Goal: Information Seeking & Learning: Learn about a topic

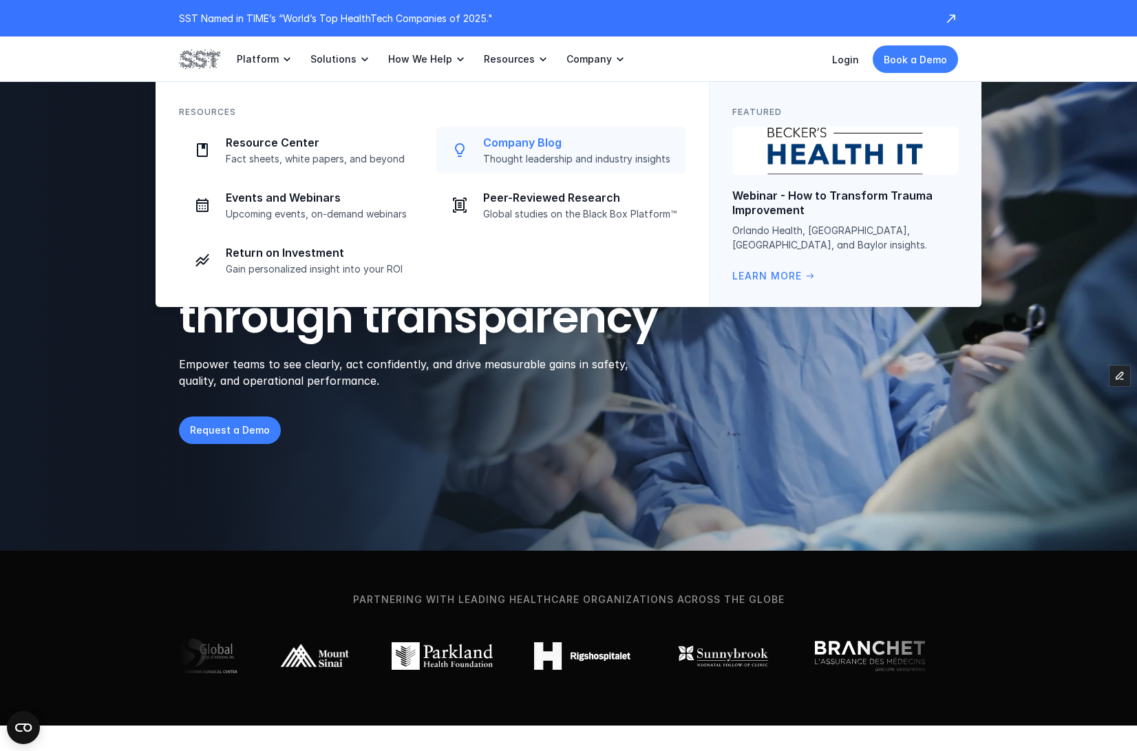
click at [542, 138] on p "Company Blog" at bounding box center [580, 143] width 194 height 14
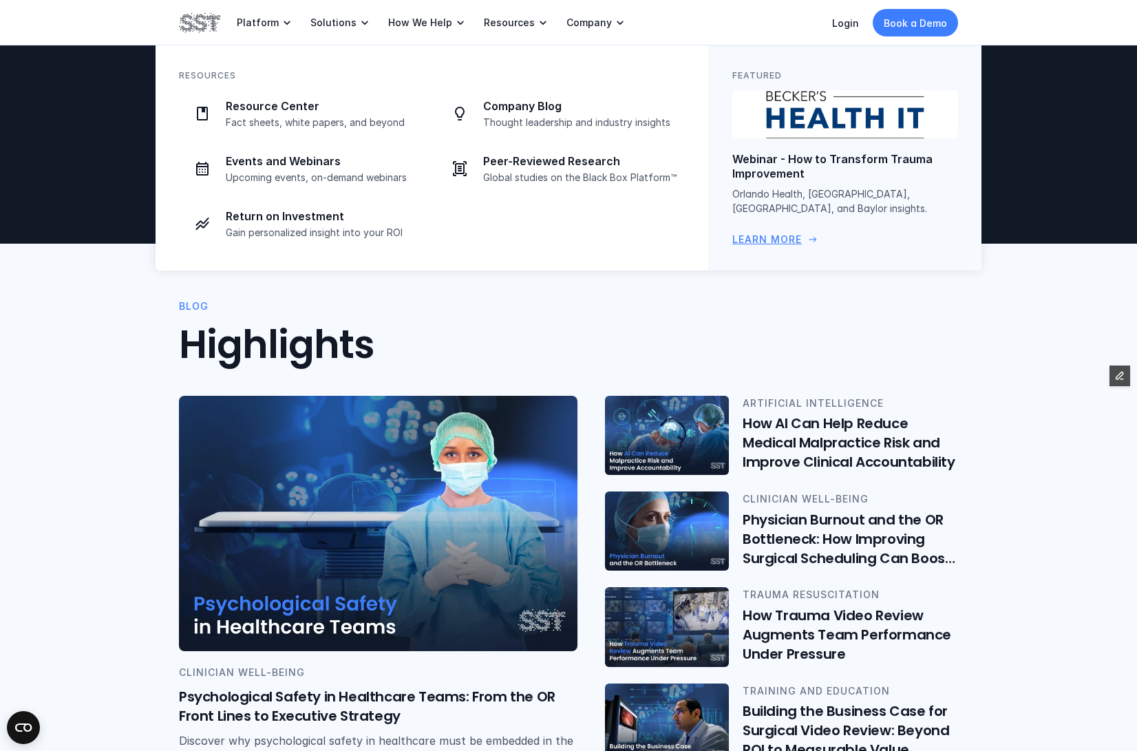
click at [766, 160] on p "Webinar - How to Transform Trauma Improvement" at bounding box center [845, 166] width 226 height 29
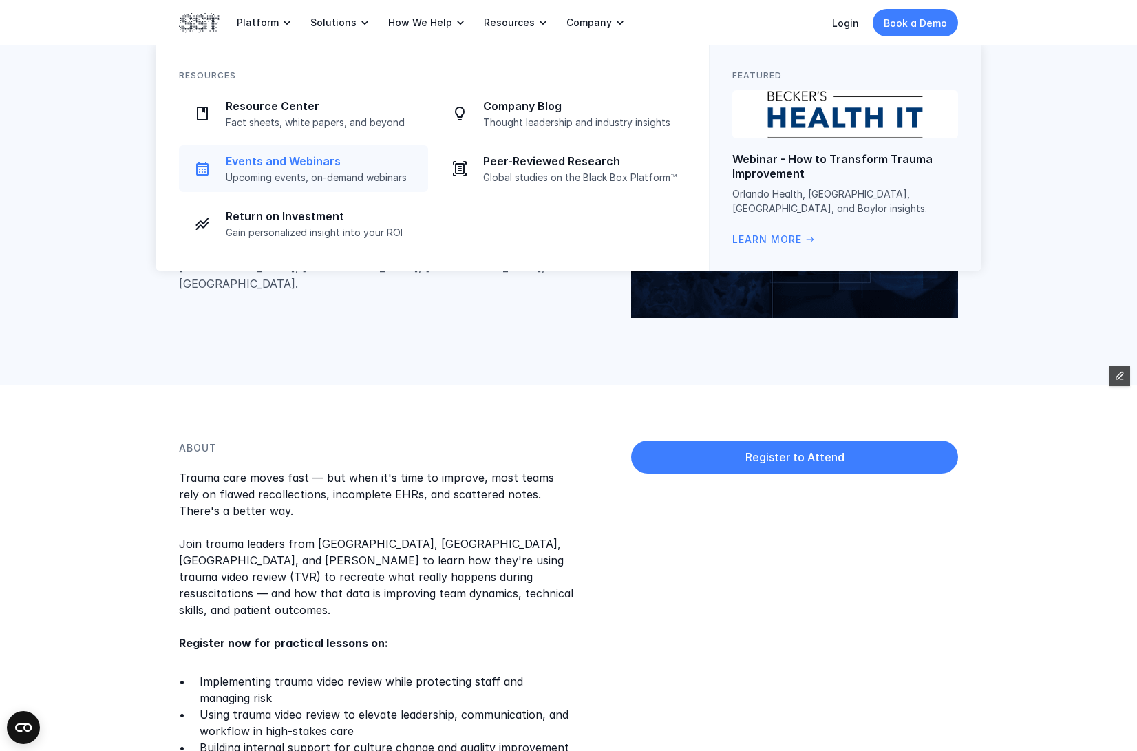
click at [323, 161] on p "Events and Webinars" at bounding box center [323, 161] width 194 height 14
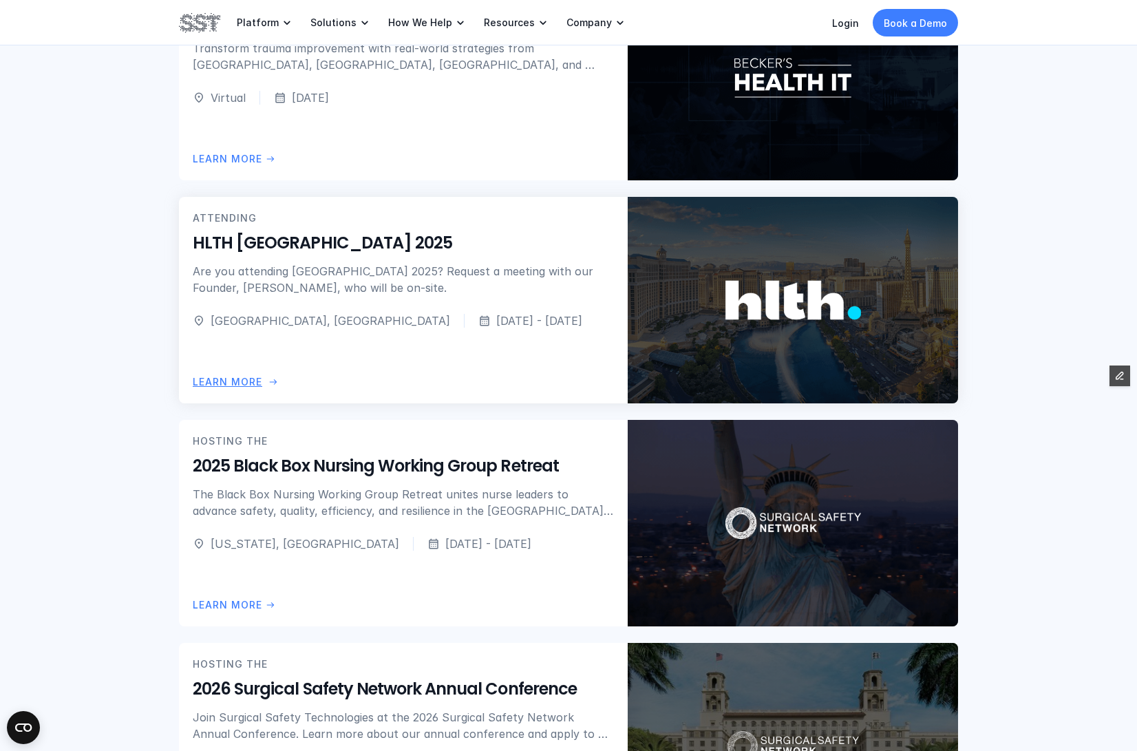
scroll to position [729, 0]
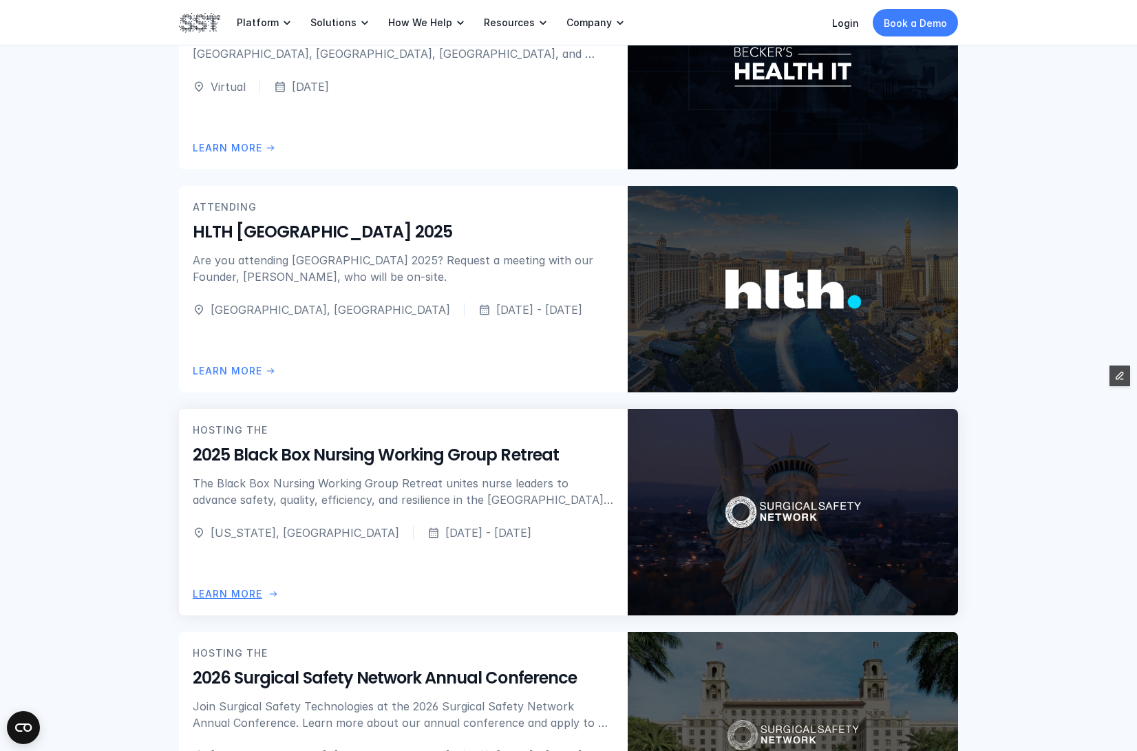
click at [375, 454] on h5 "2025 Black Box Nursing Working Group Retreat" at bounding box center [403, 455] width 421 height 23
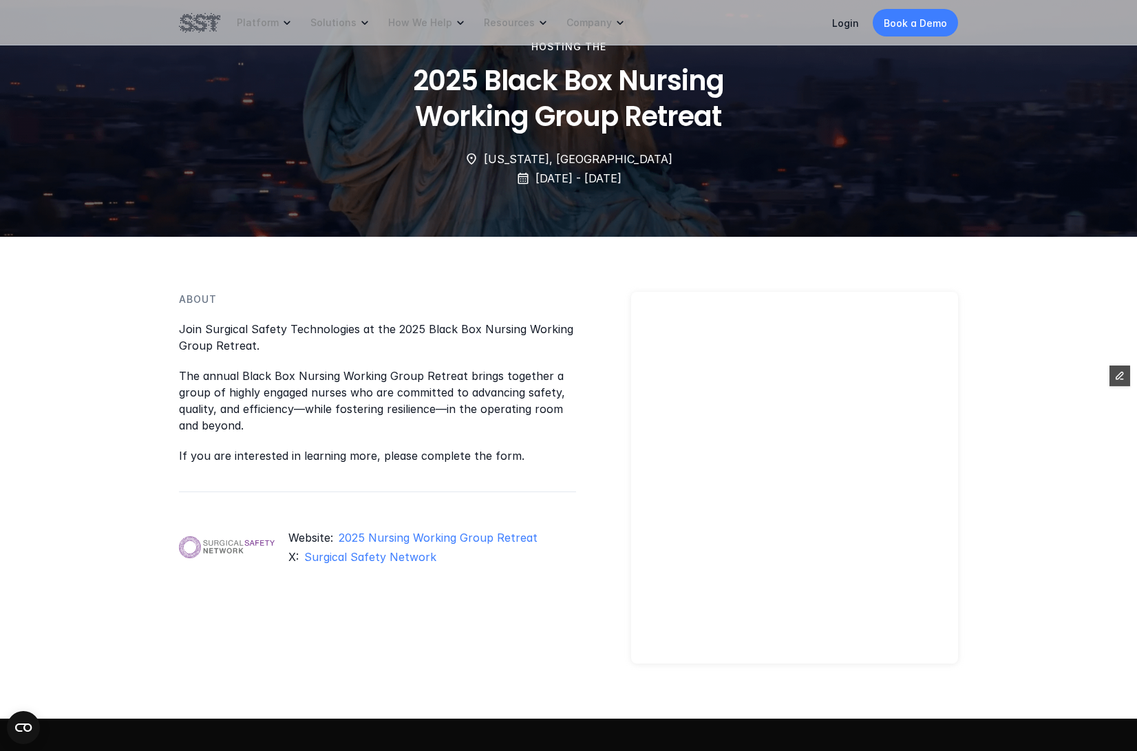
scroll to position [67, 0]
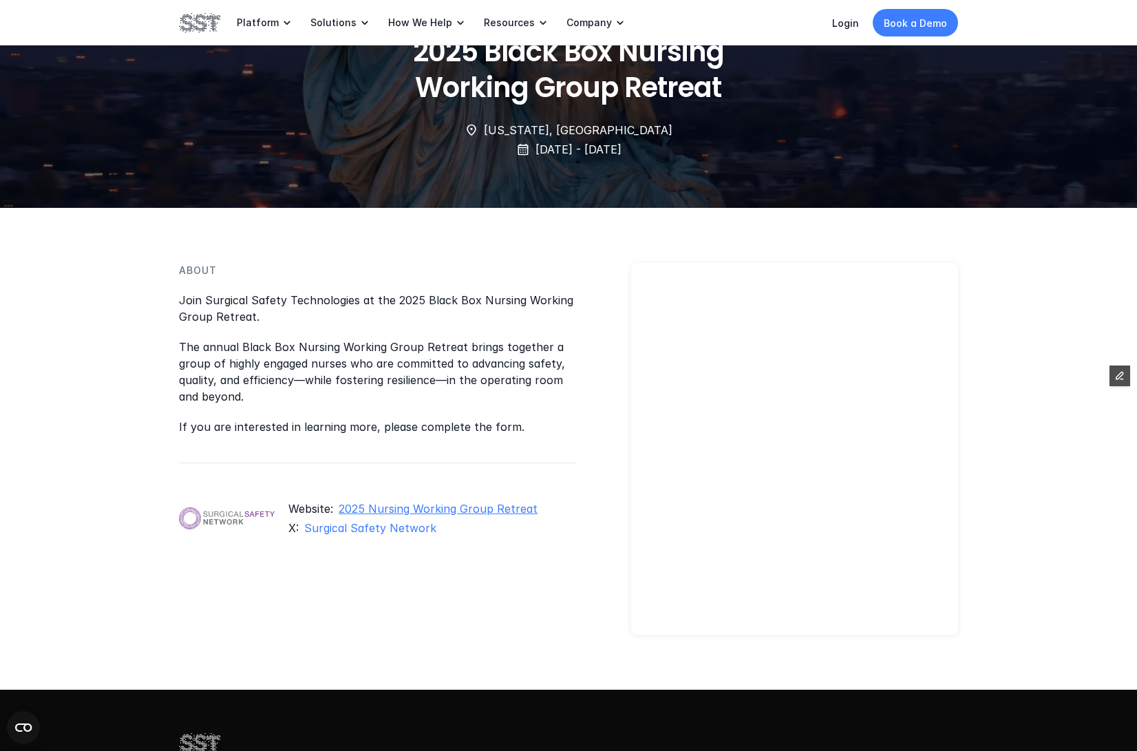
click at [425, 506] on link "2025 Nursing Working Group Retreat" at bounding box center [438, 509] width 199 height 14
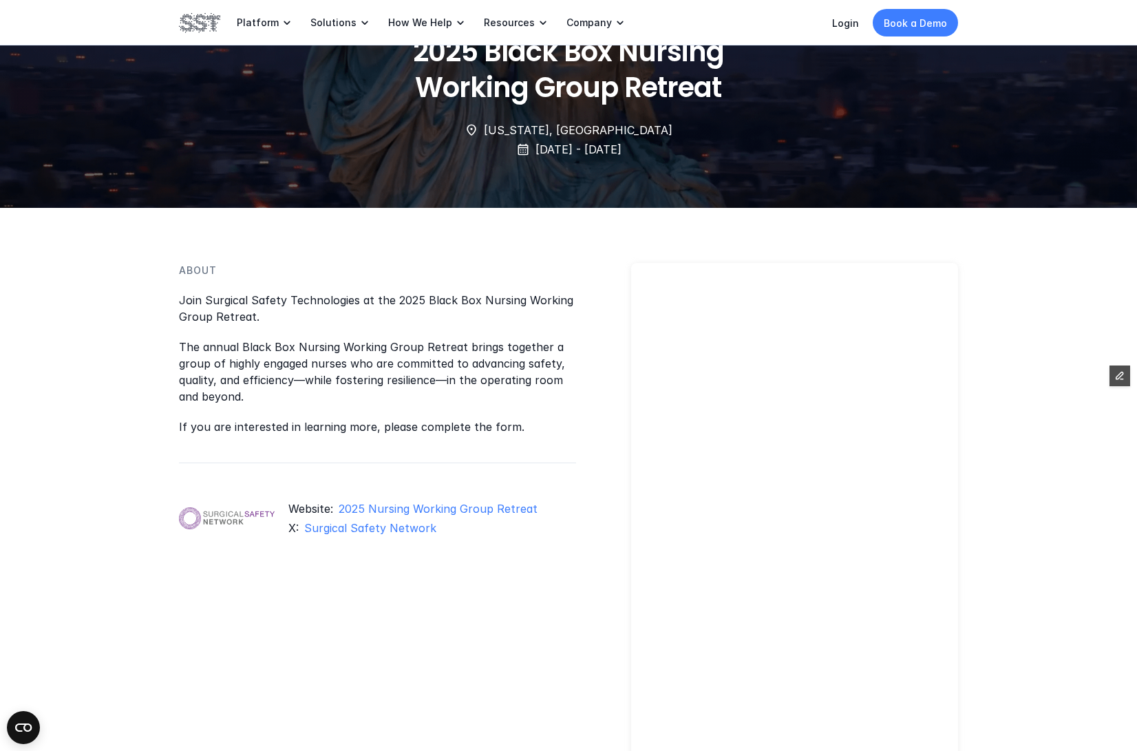
click at [385, 499] on div "Website: 2025 Nursing Working Group Retreat X: Surgical Safety Network" at bounding box center [377, 518] width 397 height 55
click at [384, 504] on link "2025 Nursing Working Group Retreat" at bounding box center [438, 509] width 199 height 14
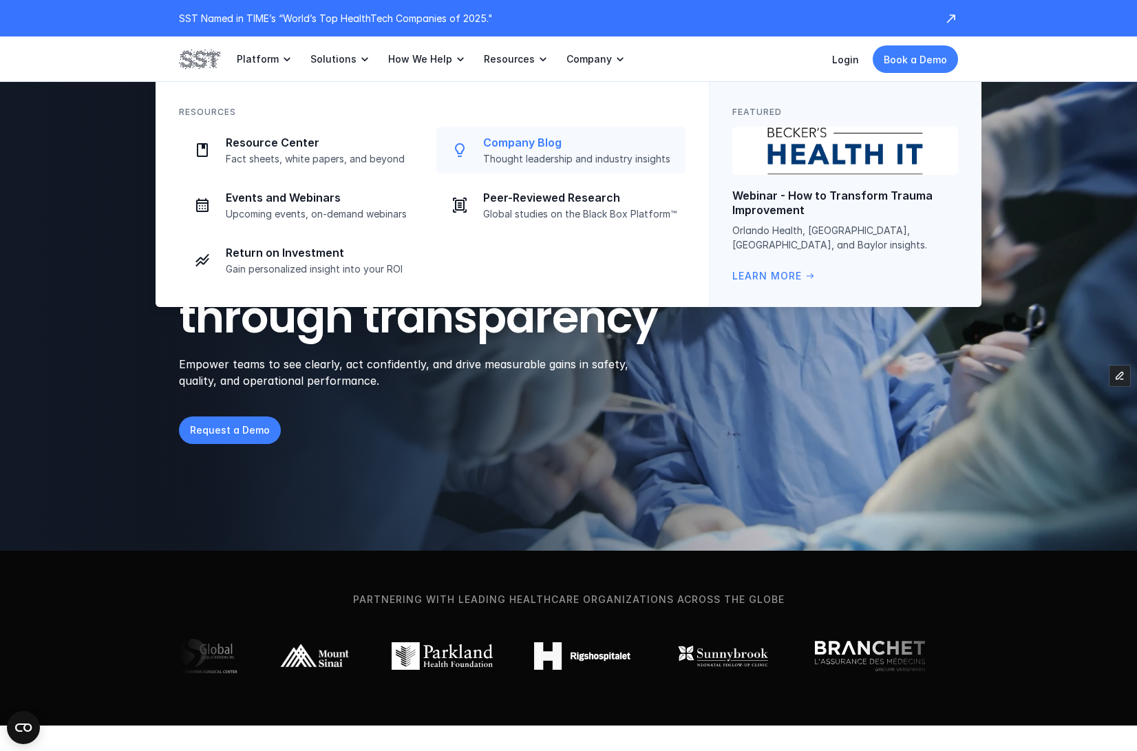
click at [523, 154] on p "Thought leadership and industry insights" at bounding box center [580, 159] width 194 height 12
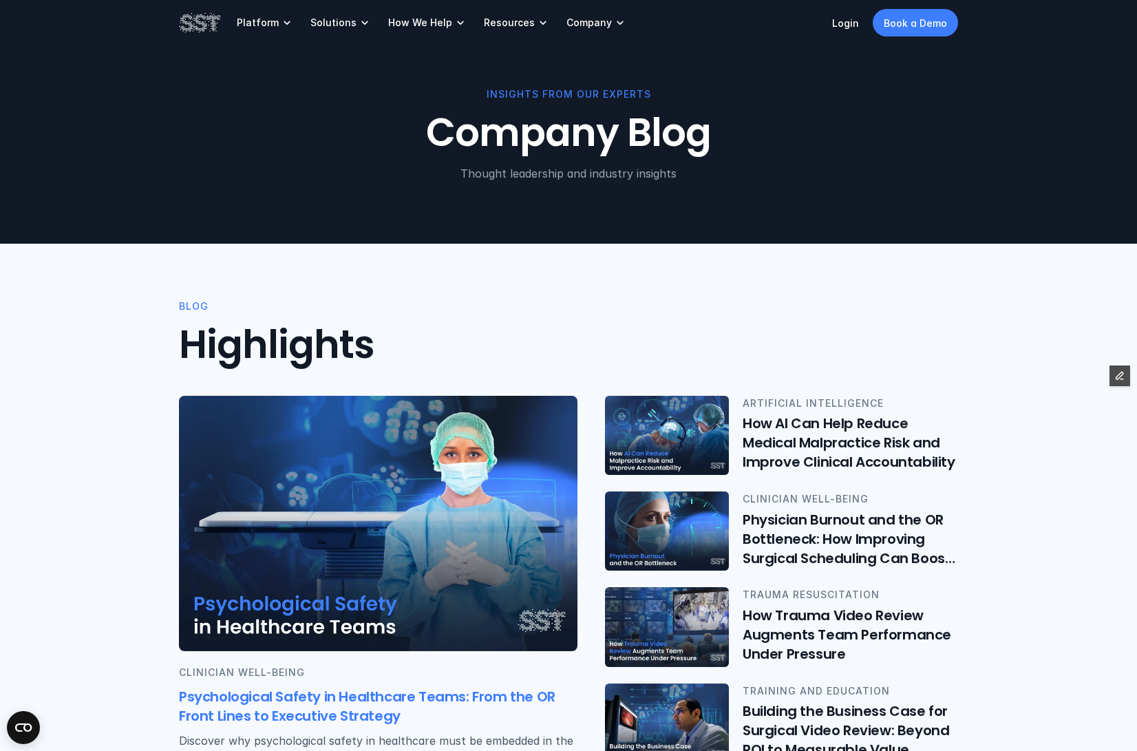
click at [361, 509] on img at bounding box center [378, 523] width 398 height 255
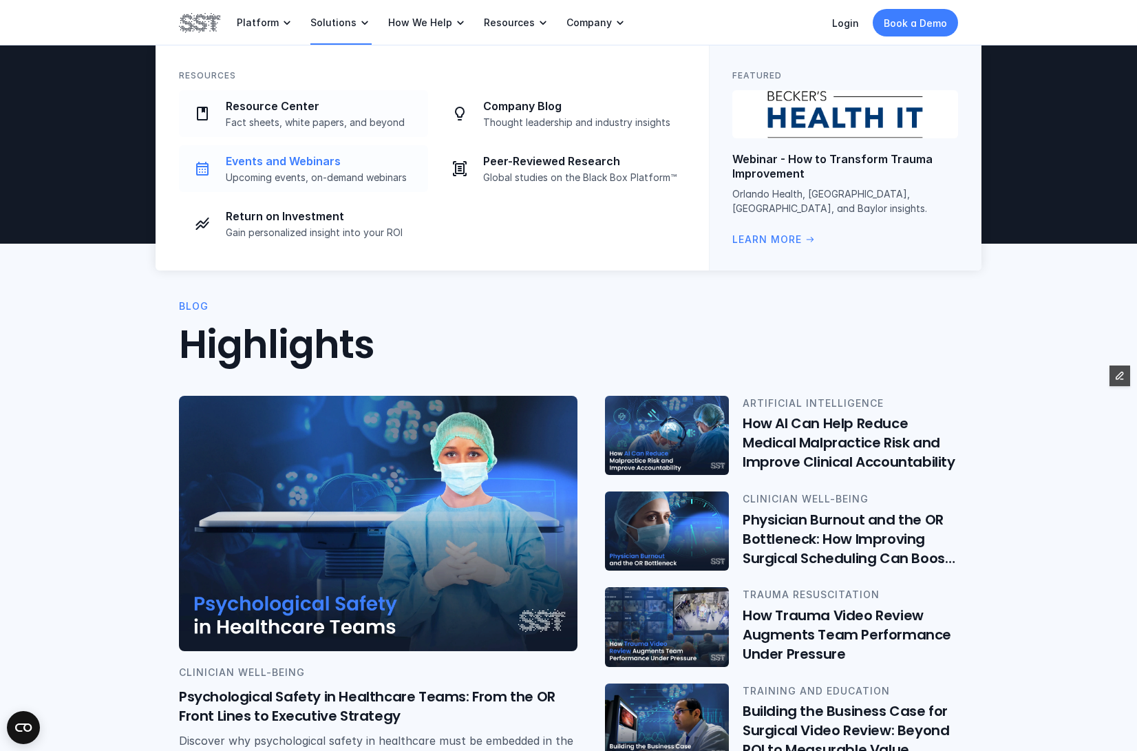
click at [301, 150] on link "Events and Webinars Upcoming events, on-demand webinars" at bounding box center [303, 168] width 249 height 47
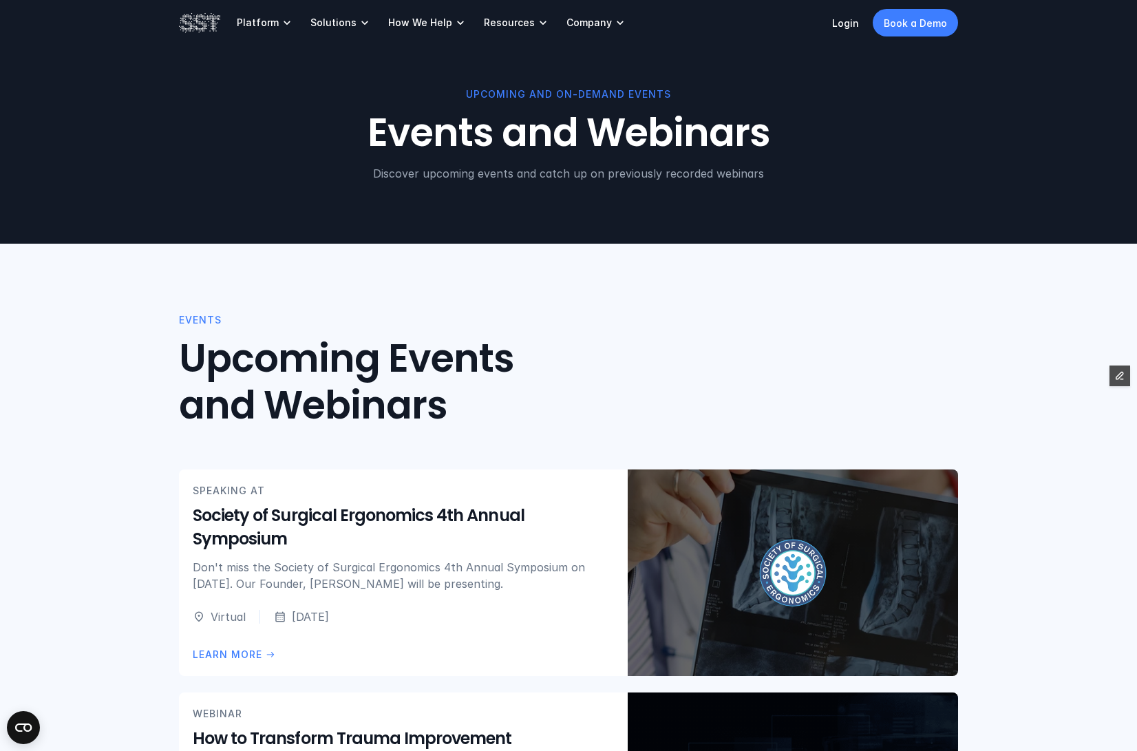
scroll to position [386, 0]
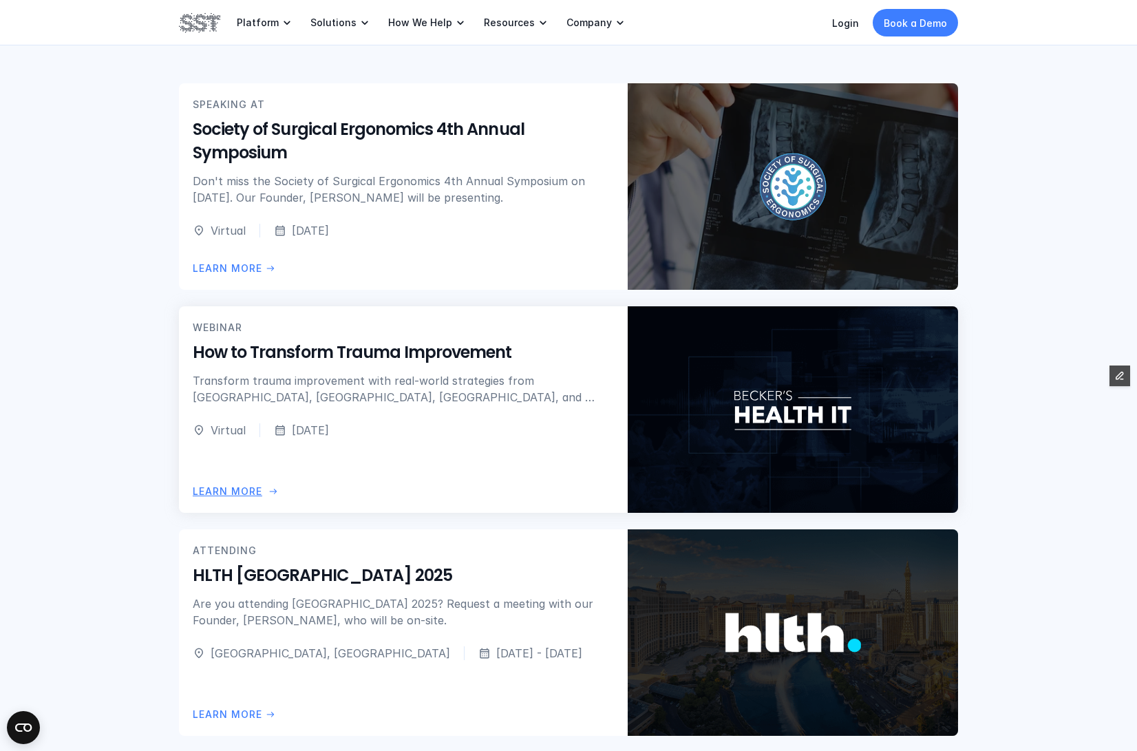
click at [441, 354] on h5 "How to Transform Trauma Improvement" at bounding box center [403, 352] width 421 height 23
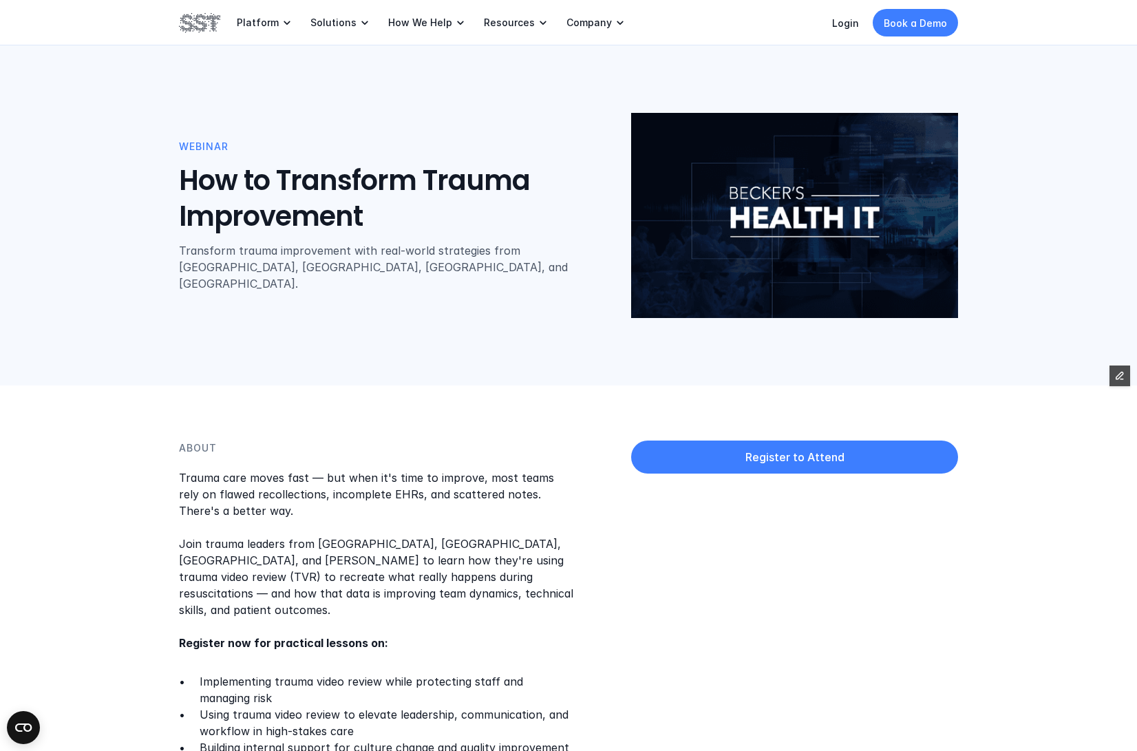
click at [190, 23] on img at bounding box center [199, 22] width 41 height 23
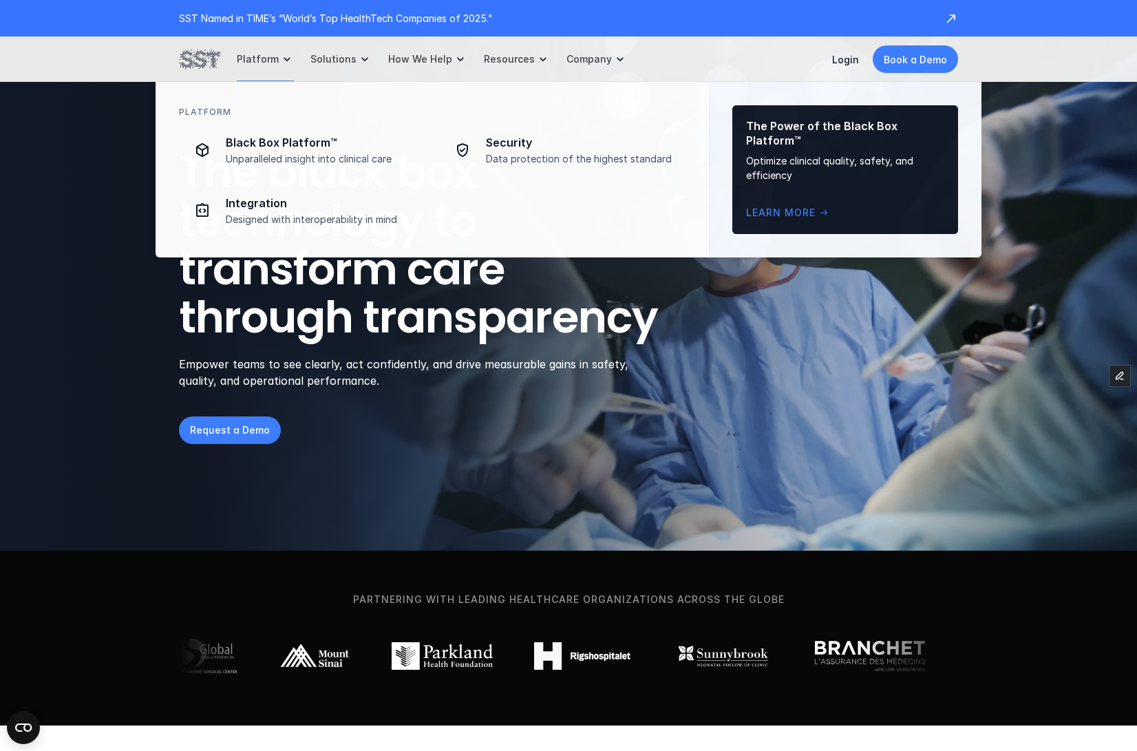
click at [207, 70] on div "Platform Solutions How We Help Resources Company" at bounding box center [403, 58] width 448 height 45
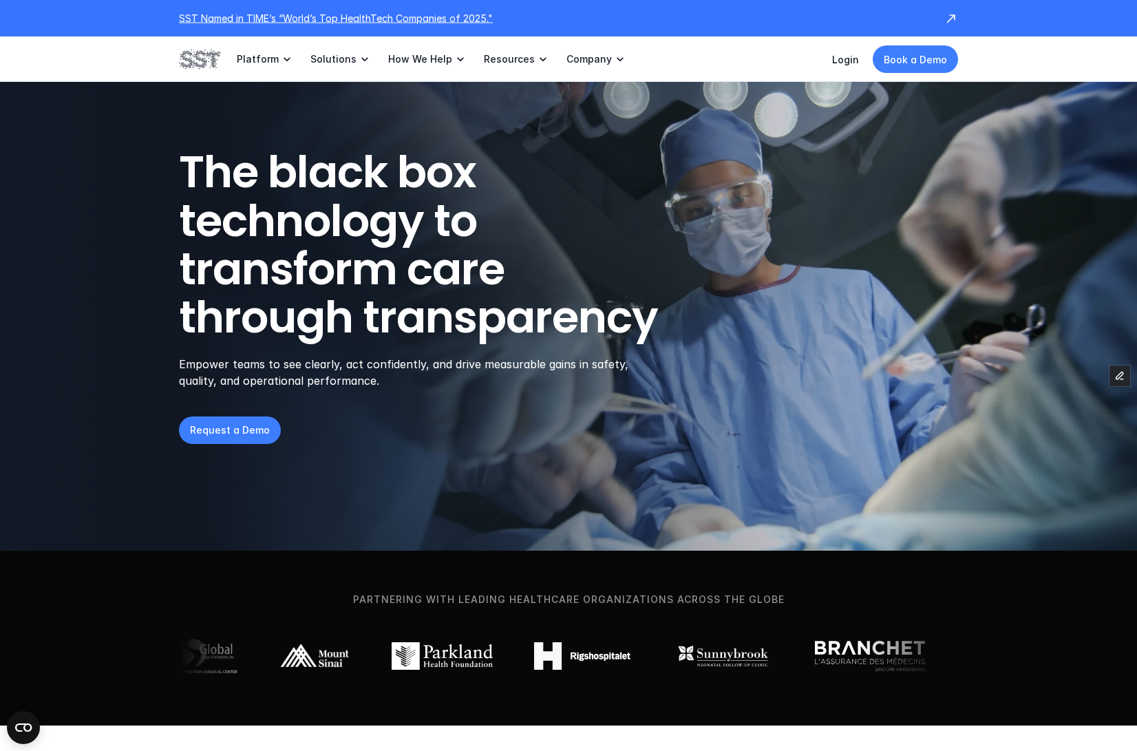
click at [303, 19] on p "SST Named in TIME’s “World’s Top HealthTech Companies of 2025."" at bounding box center [555, 18] width 752 height 14
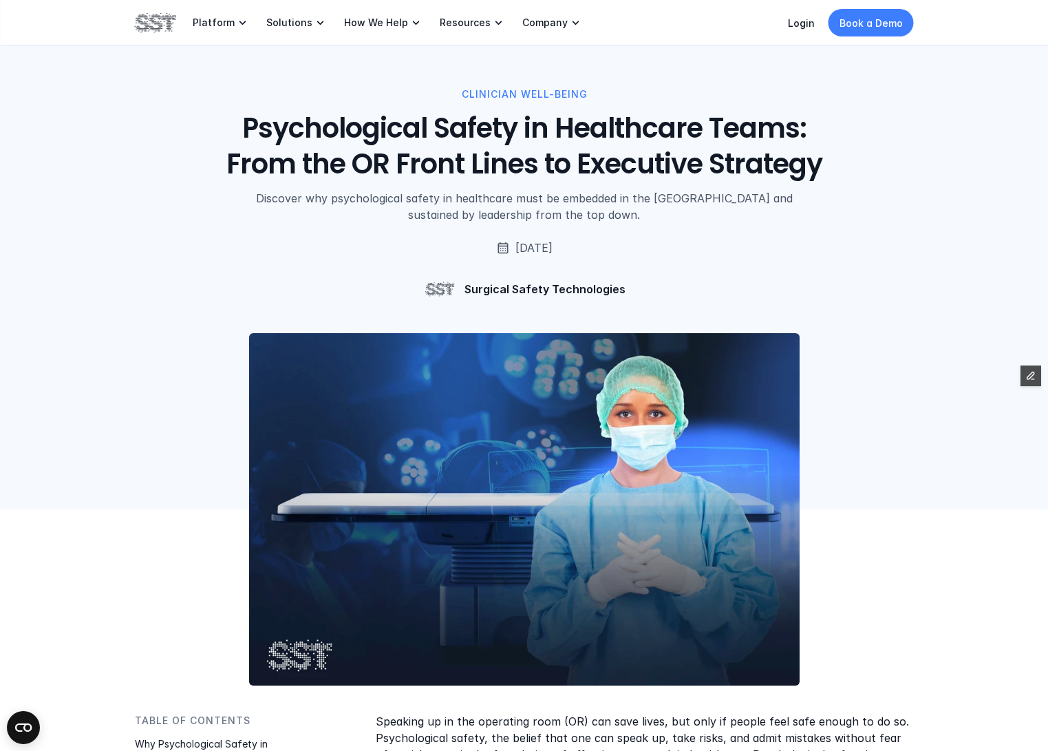
drag, startPoint x: 143, startPoint y: 22, endPoint x: 205, endPoint y: 6, distance: 64.1
click at [145, 22] on img at bounding box center [155, 22] width 41 height 23
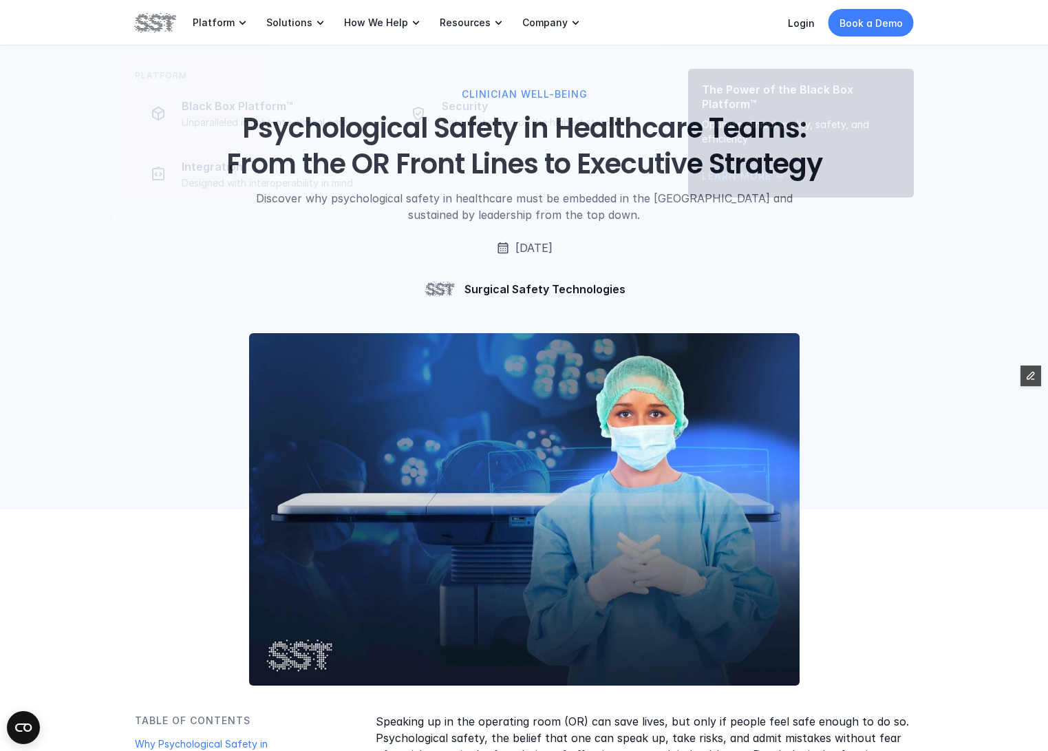
click at [165, 21] on img at bounding box center [155, 22] width 41 height 23
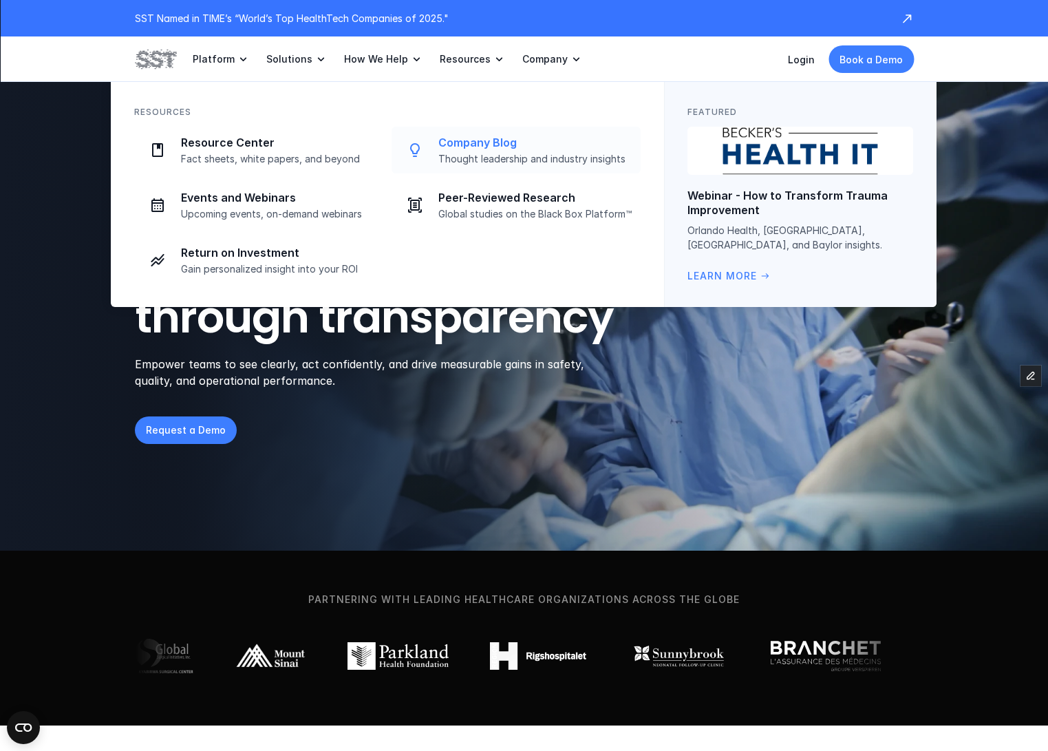
click at [492, 149] on p "Company Blog" at bounding box center [535, 143] width 194 height 14
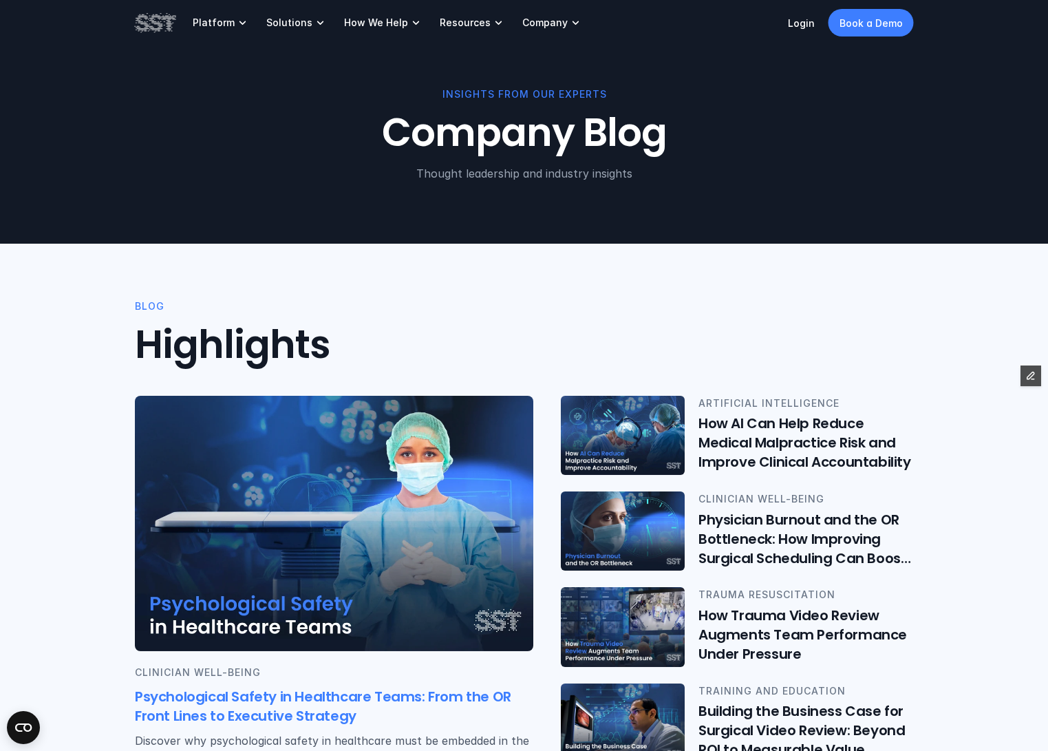
drag, startPoint x: 306, startPoint y: 493, endPoint x: 310, endPoint y: 472, distance: 21.2
click at [306, 493] on img at bounding box center [334, 523] width 398 height 255
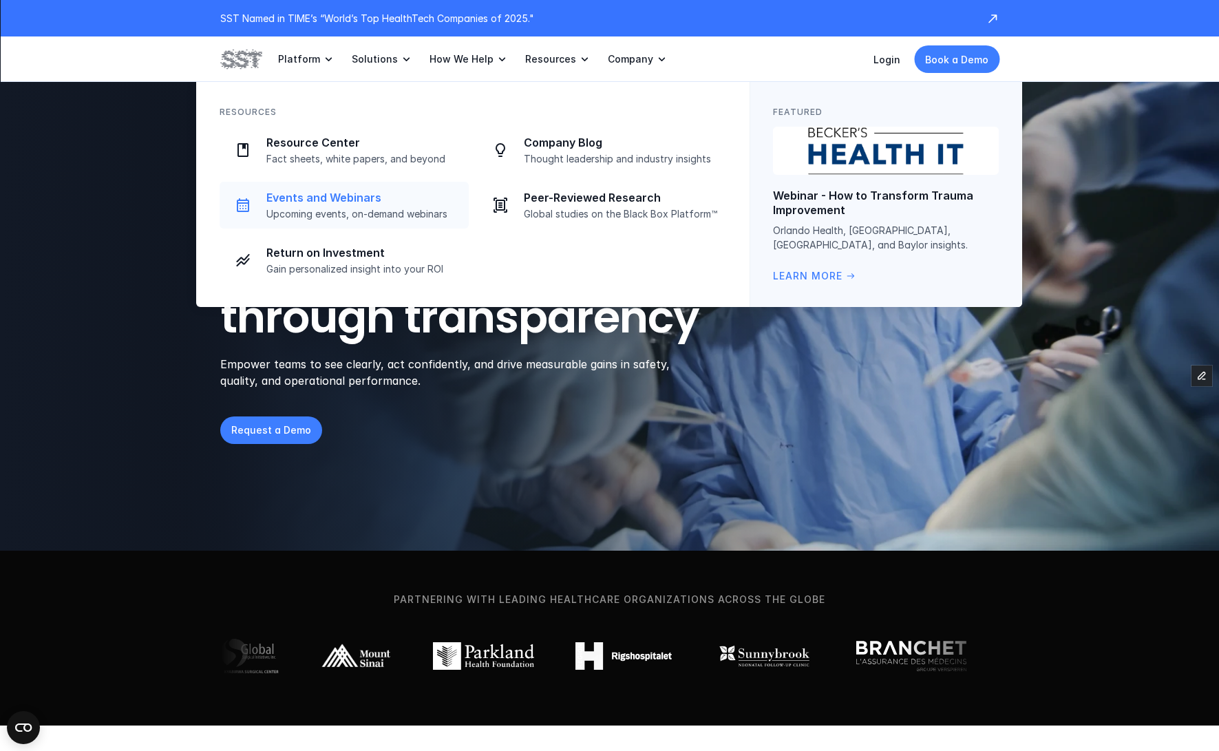
click at [362, 195] on p "Events and Webinars" at bounding box center [363, 198] width 194 height 14
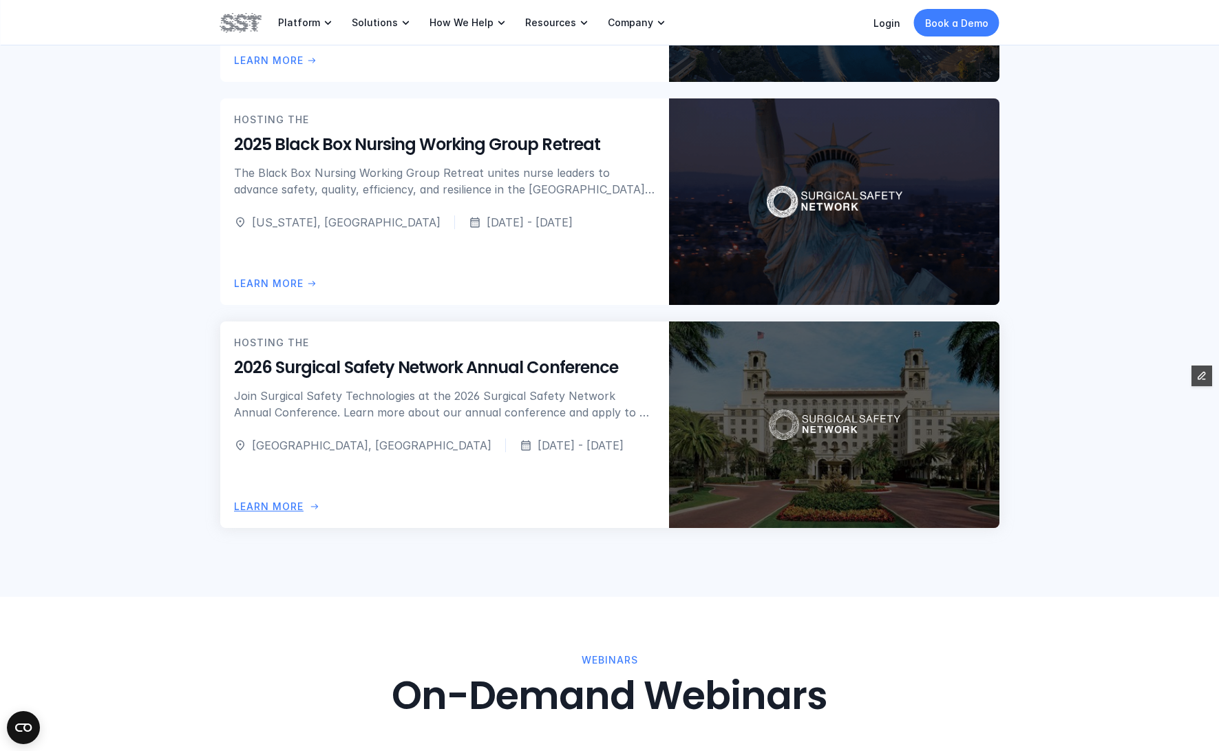
scroll to position [650, 0]
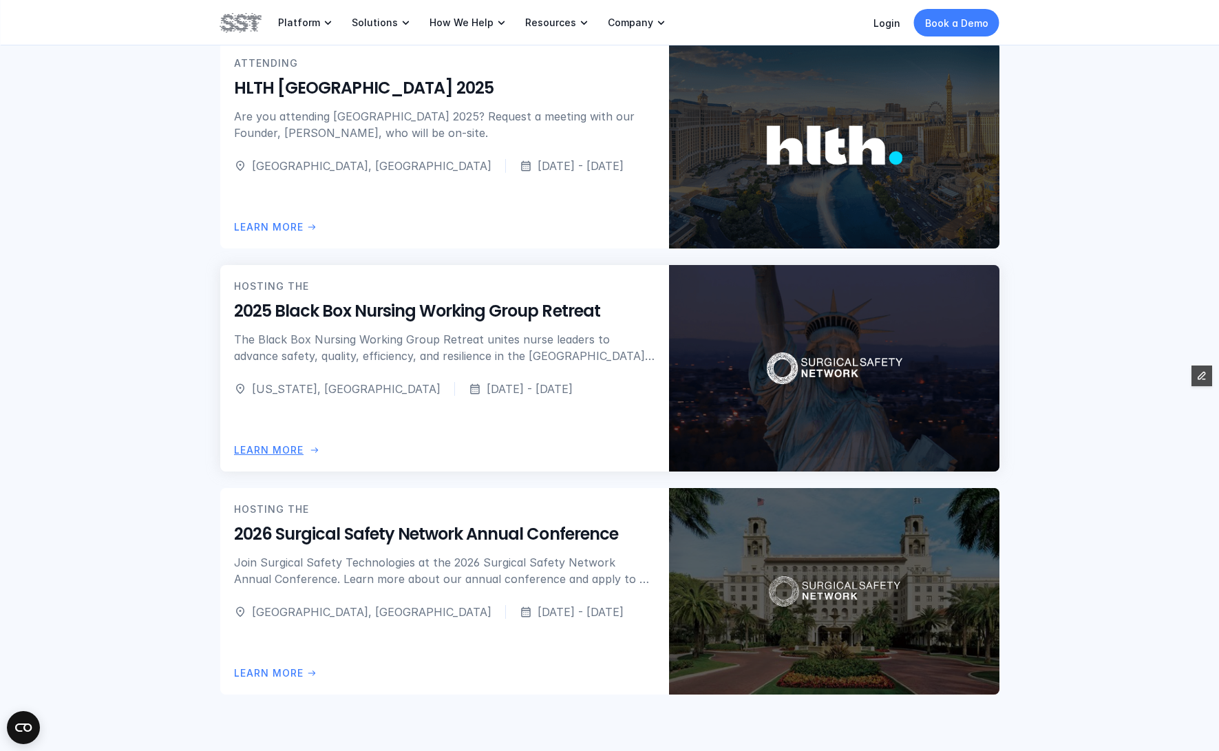
click at [515, 384] on div "[US_STATE], [GEOGRAPHIC_DATA] [DATE] - [DATE]" at bounding box center [444, 389] width 421 height 17
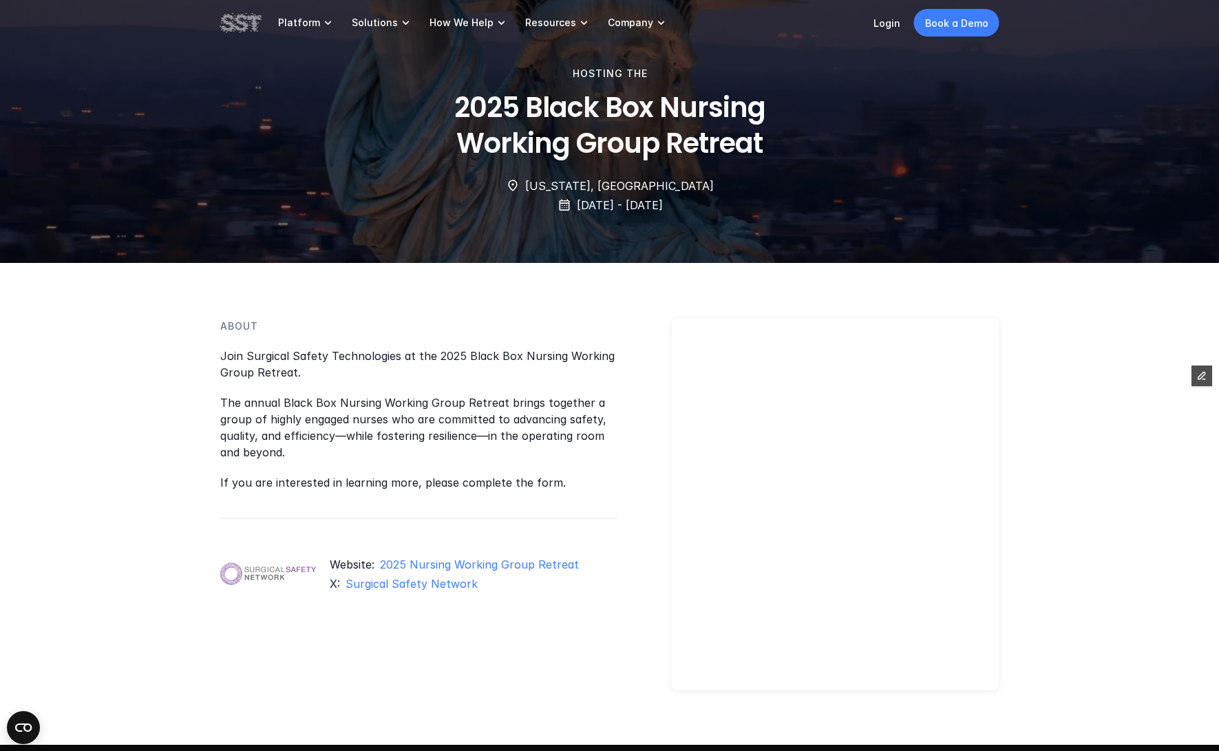
scroll to position [23, 0]
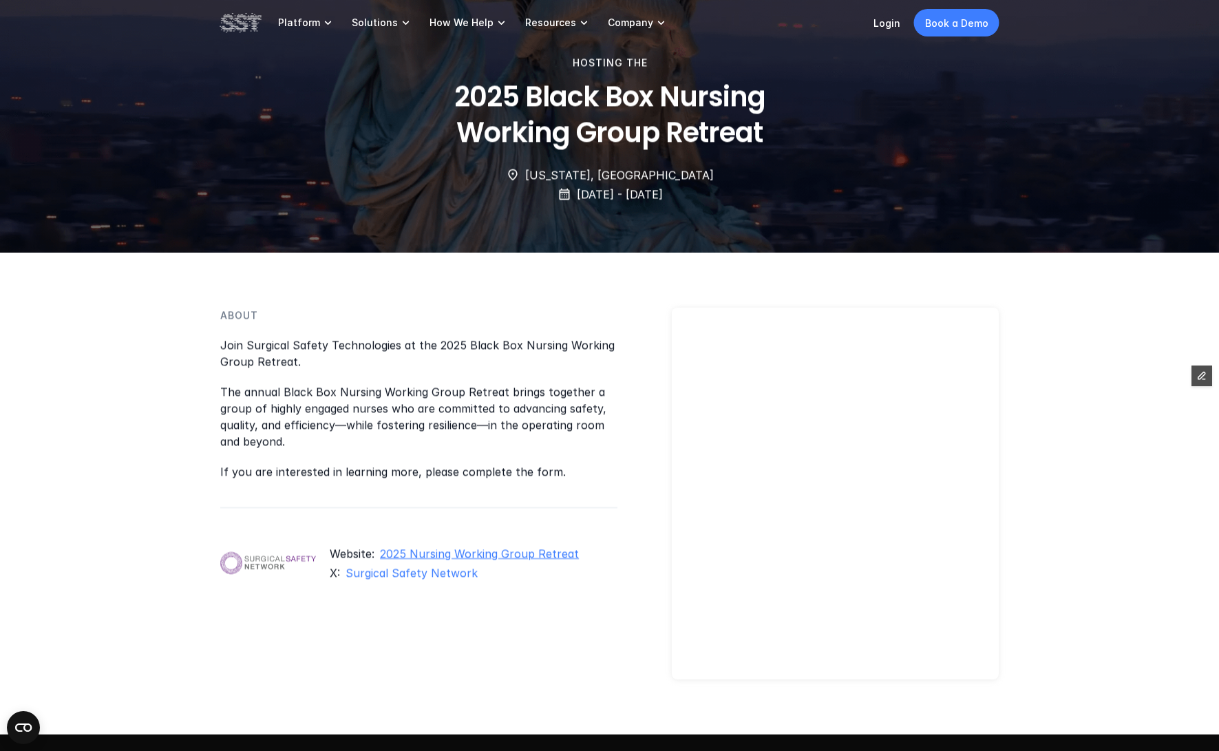
click at [482, 559] on link "2025 Nursing Working Group Retreat" at bounding box center [479, 553] width 199 height 14
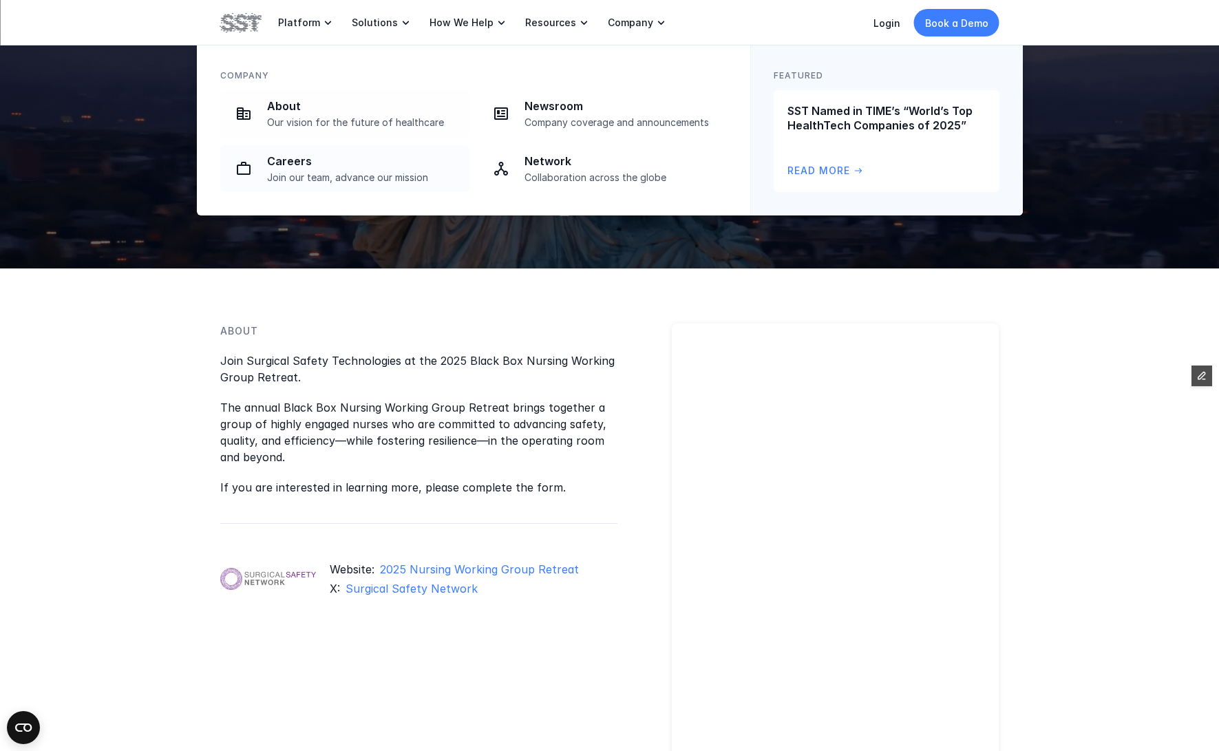
scroll to position [0, 0]
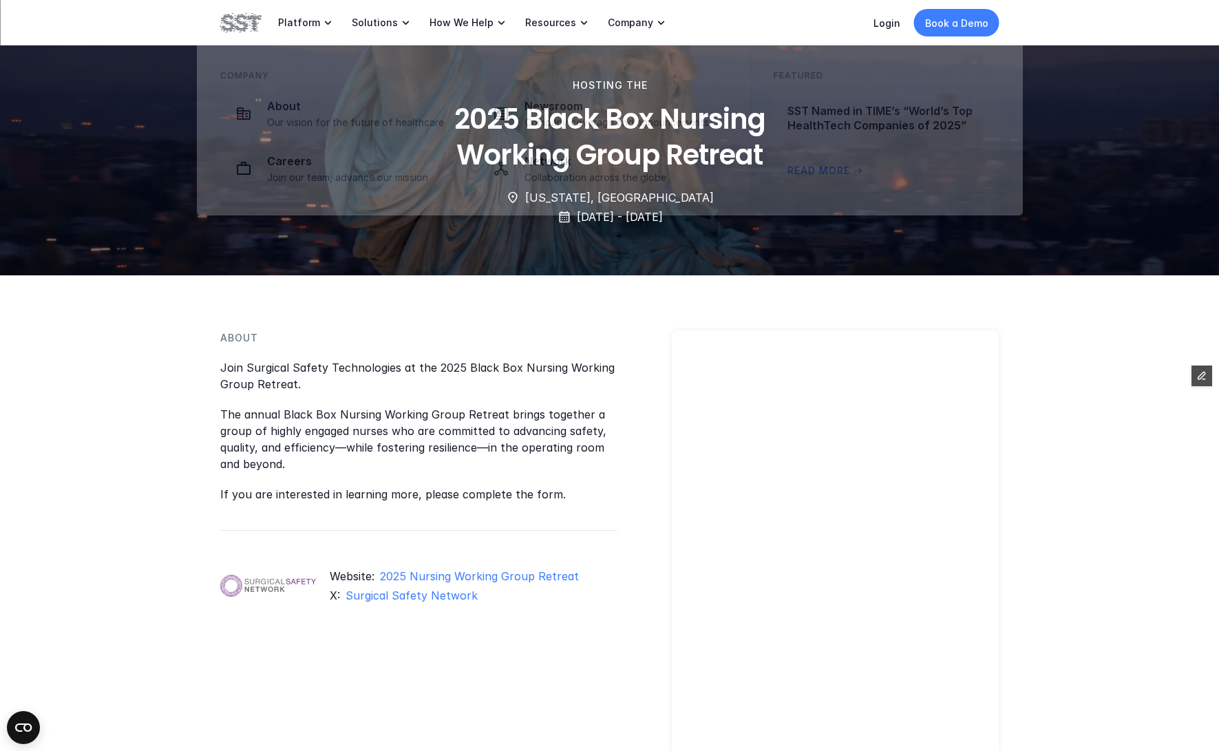
click at [246, 16] on img at bounding box center [240, 22] width 41 height 23
